Goal: Information Seeking & Learning: Learn about a topic

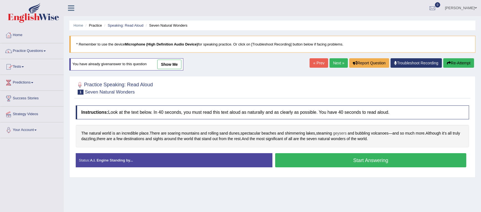
drag, startPoint x: 344, startPoint y: 134, endPoint x: 341, endPoint y: 134, distance: 3.6
click at [344, 133] on span "geysers" at bounding box center [340, 133] width 14 height 6
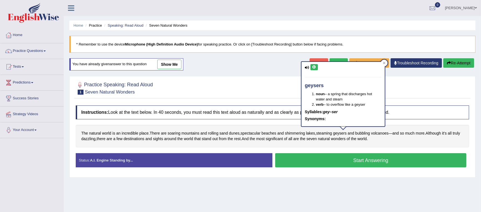
click at [314, 63] on div "geysers noun – a spring that discharges hot water and steam verb – to overflow …" at bounding box center [342, 94] width 83 height 64
click at [314, 67] on icon at bounding box center [314, 66] width 4 height 3
click at [383, 63] on icon at bounding box center [384, 63] width 3 height 3
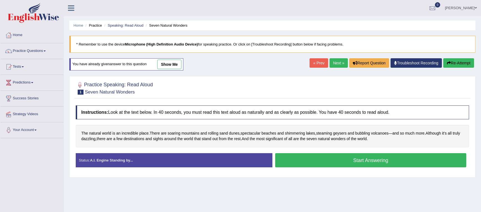
click at [358, 159] on button "Start Answering" at bounding box center [370, 160] width 191 height 14
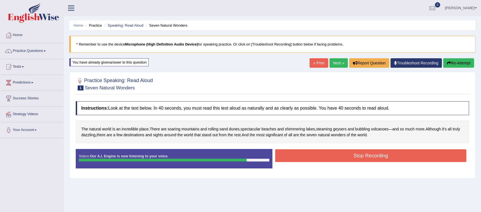
click at [345, 153] on button "Stop Recording" at bounding box center [370, 155] width 191 height 13
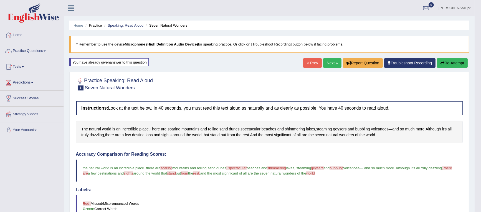
click at [326, 61] on link "Next »" at bounding box center [332, 62] width 18 height 9
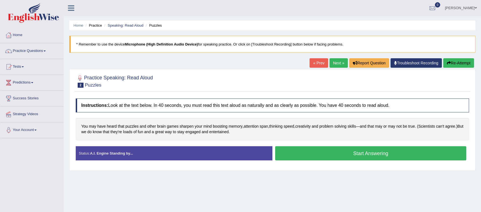
click at [299, 149] on button "Start Answering" at bounding box center [370, 153] width 191 height 14
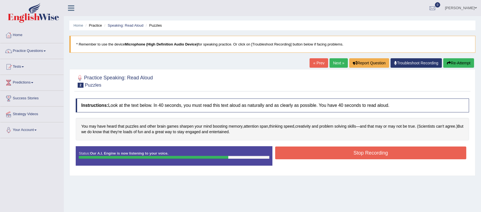
click at [320, 151] on button "Stop Recording" at bounding box center [370, 152] width 191 height 13
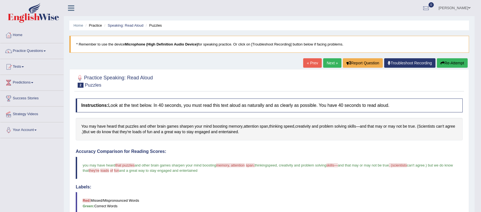
click at [448, 63] on button "Re-Attempt" at bounding box center [452, 62] width 31 height 9
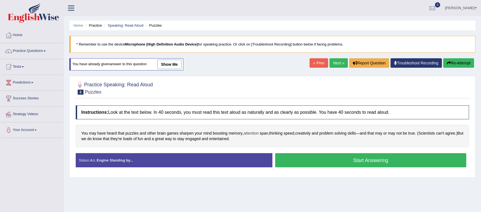
click at [249, 132] on span "attention" at bounding box center [251, 133] width 15 height 6
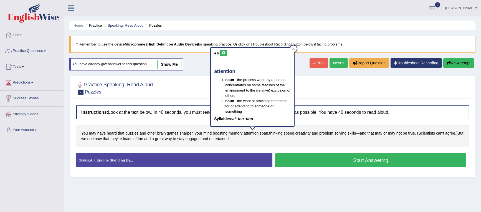
click at [223, 51] on icon at bounding box center [223, 52] width 4 height 3
click at [293, 47] on icon at bounding box center [293, 48] width 3 height 3
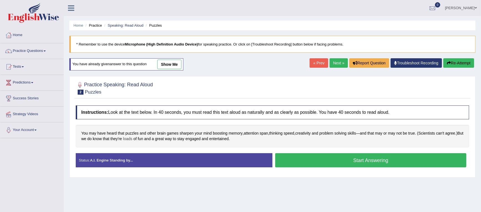
click at [132, 137] on span "loads" at bounding box center [127, 139] width 9 height 6
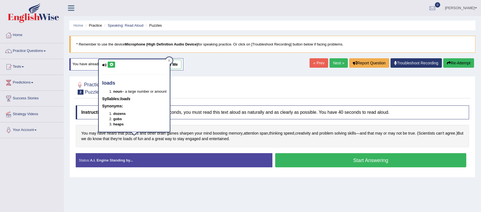
click at [110, 64] on icon at bounding box center [111, 64] width 4 height 3
click at [170, 60] on icon at bounding box center [169, 60] width 2 height 2
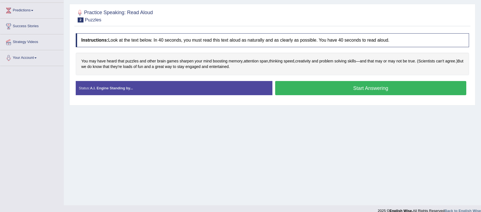
scroll to position [79, 0]
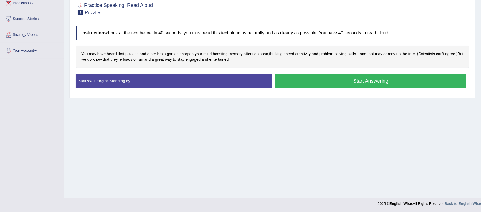
click at [129, 53] on span "puzzles" at bounding box center [131, 54] width 13 height 6
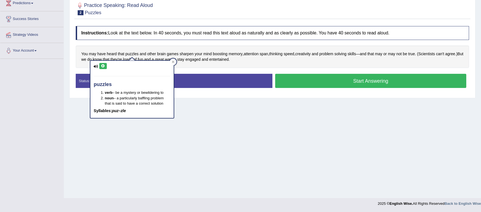
click at [102, 65] on icon at bounding box center [103, 65] width 4 height 3
click at [173, 61] on icon at bounding box center [173, 61] width 2 height 2
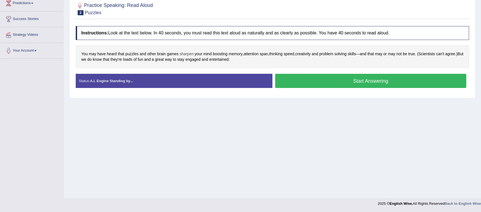
click at [189, 53] on span "sharpen" at bounding box center [186, 54] width 14 height 6
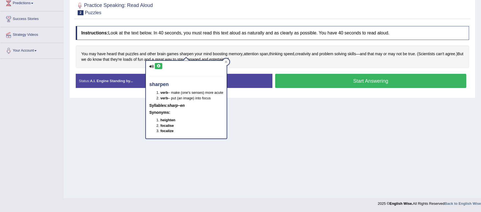
click at [156, 64] on icon at bounding box center [158, 65] width 4 height 3
click at [225, 61] on div at bounding box center [226, 61] width 7 height 7
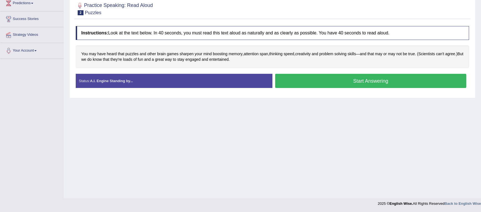
click at [375, 80] on button "Start Answering" at bounding box center [370, 81] width 191 height 14
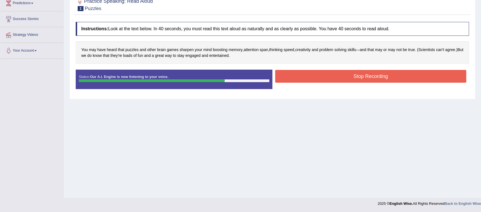
click at [315, 76] on button "Stop Recording" at bounding box center [370, 76] width 191 height 13
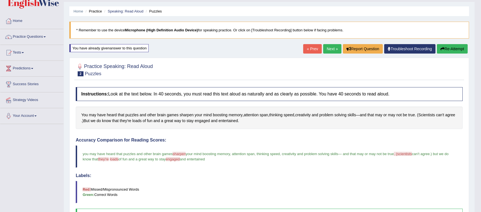
scroll to position [0, 0]
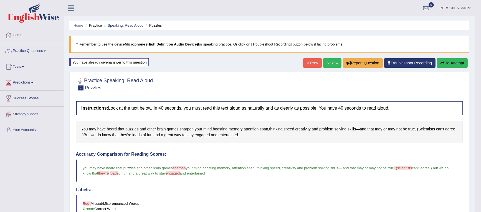
click at [329, 62] on link "Next »" at bounding box center [332, 62] width 18 height 9
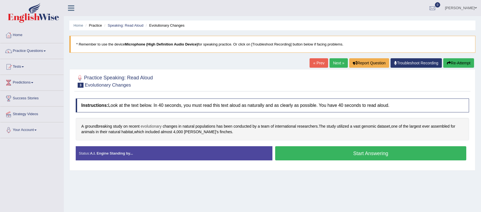
click at [157, 126] on span "evolutionary" at bounding box center [151, 126] width 21 height 6
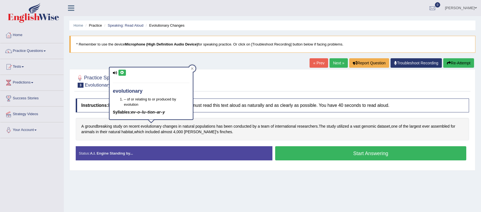
click at [123, 72] on icon at bounding box center [122, 72] width 4 height 3
click at [123, 71] on icon at bounding box center [122, 72] width 4 height 3
click at [192, 69] on icon at bounding box center [192, 68] width 3 height 3
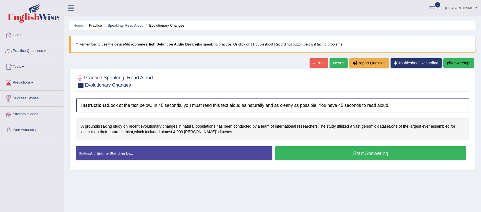
click at [337, 154] on button "Start Answering" at bounding box center [370, 153] width 191 height 14
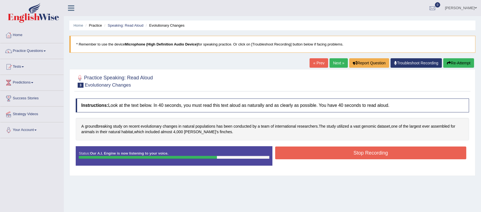
click at [344, 154] on button "Stop Recording" at bounding box center [370, 152] width 191 height 13
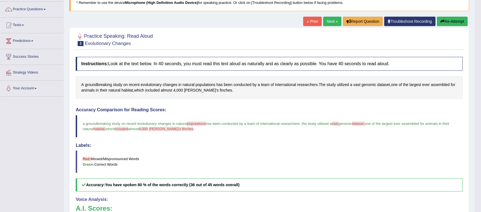
scroll to position [83, 0]
